Goal: Information Seeking & Learning: Learn about a topic

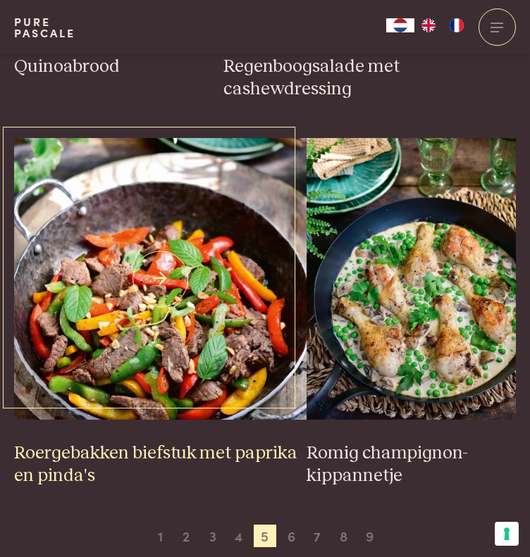
scroll to position [2437, 0]
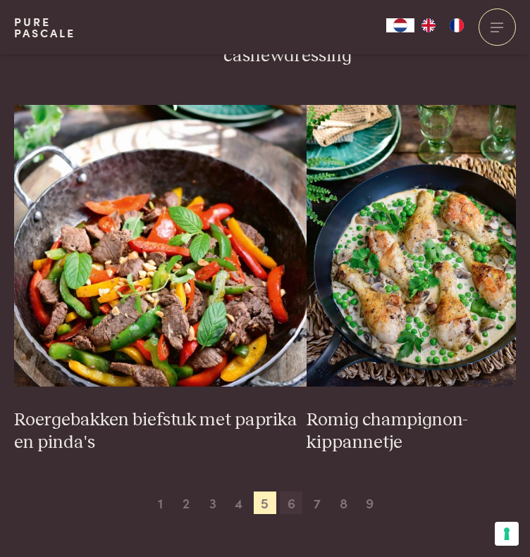
click at [291, 504] on span "6" at bounding box center [291, 503] width 23 height 23
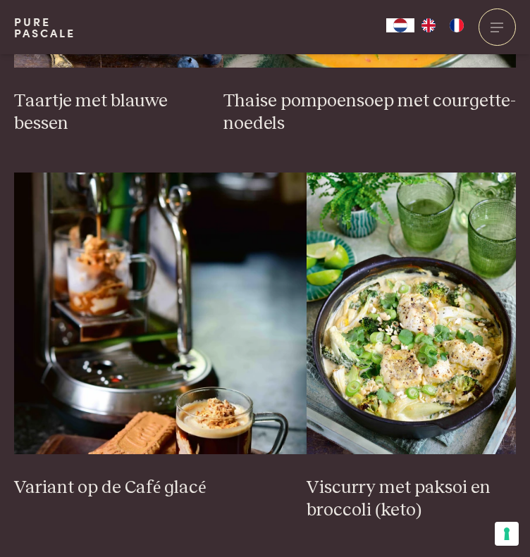
scroll to position [2485, 0]
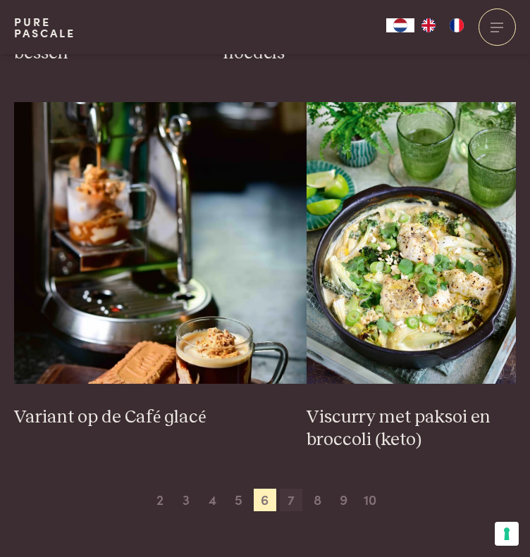
click at [290, 489] on span "7" at bounding box center [291, 500] width 23 height 23
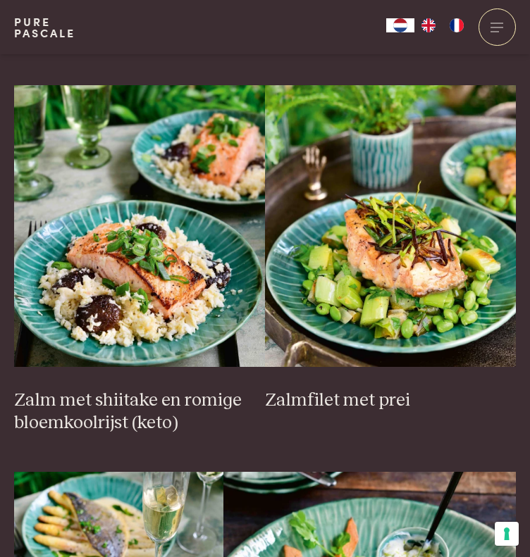
scroll to position [1710, 0]
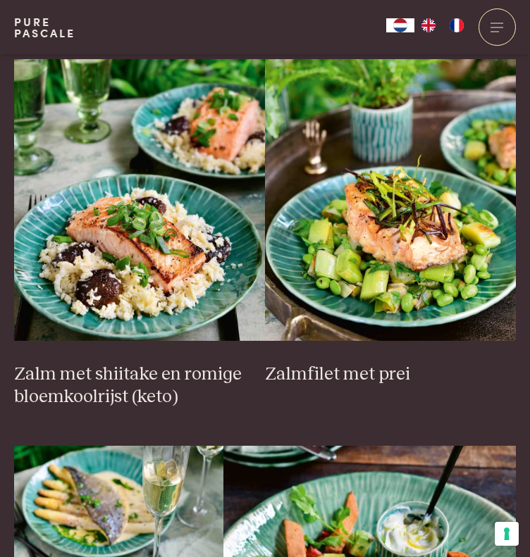
drag, startPoint x: 289, startPoint y: 478, endPoint x: 521, endPoint y: 376, distance: 253.3
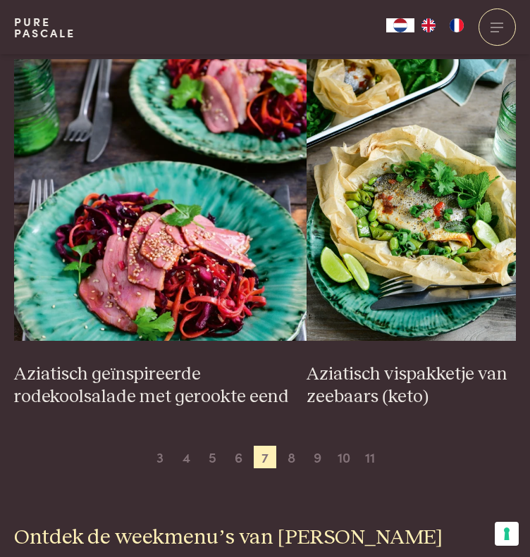
scroll to position [2485, 0]
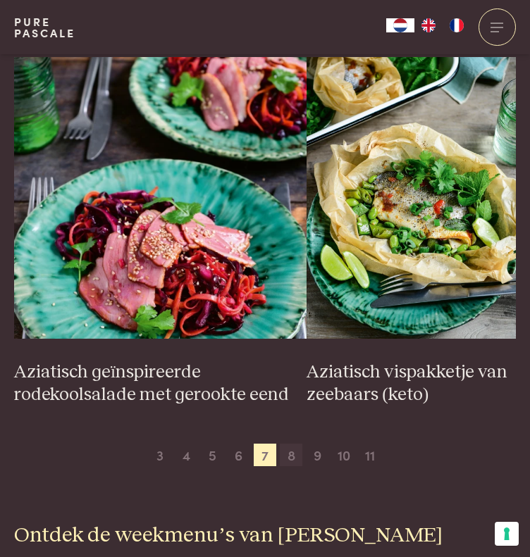
click at [293, 454] on span "8" at bounding box center [291, 455] width 23 height 23
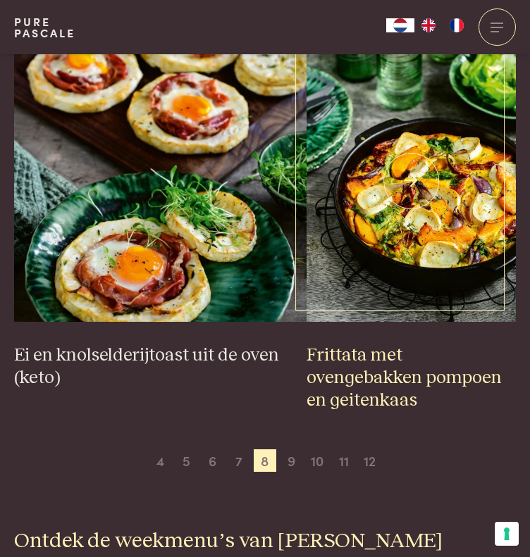
scroll to position [2485, 0]
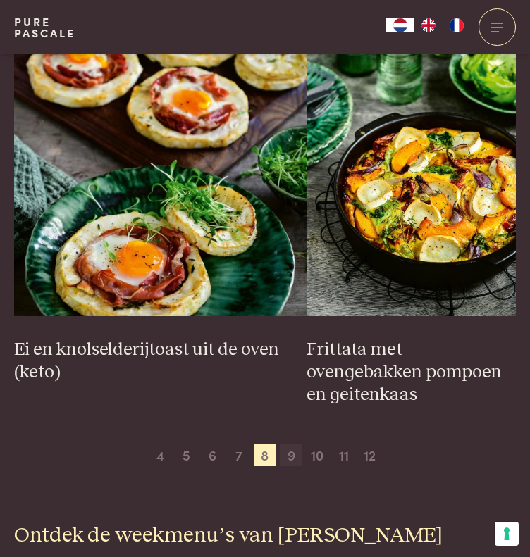
click at [295, 453] on span "9" at bounding box center [291, 455] width 23 height 23
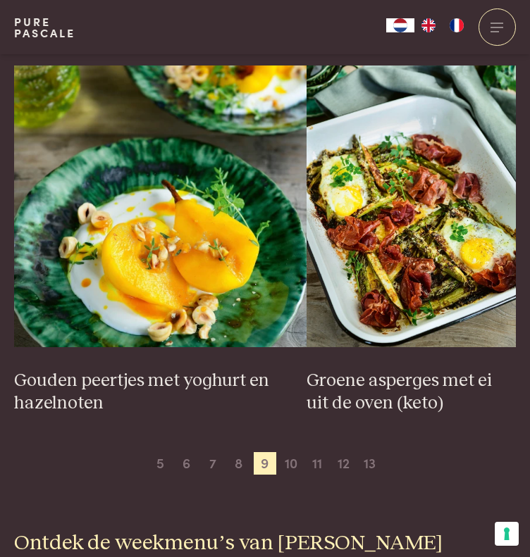
scroll to position [2555, 0]
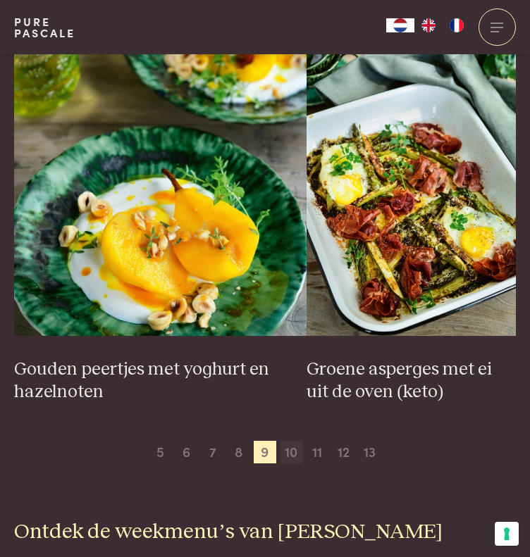
click at [296, 454] on span "10" at bounding box center [291, 452] width 23 height 23
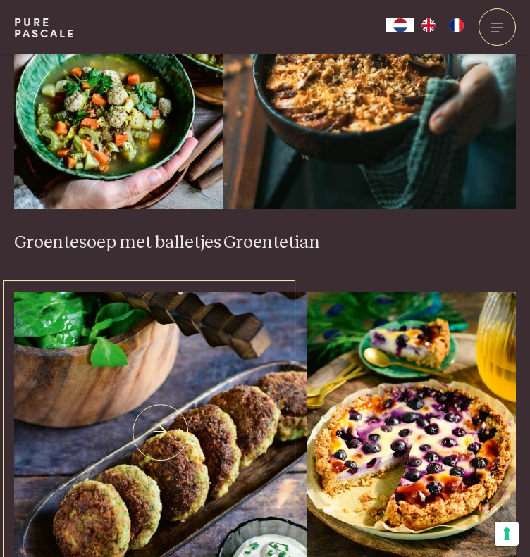
scroll to position [1076, 0]
